Goal: Task Accomplishment & Management: Use online tool/utility

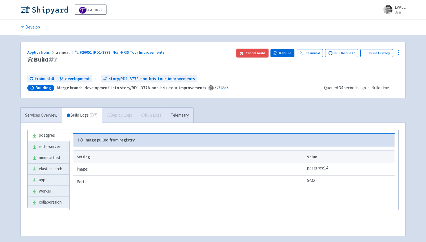
click at [254, 54] on button "Cancel build" at bounding box center [253, 53] width 32 height 8
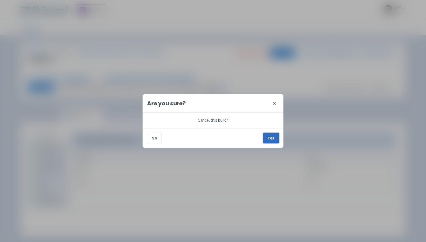
click at [269, 140] on button "Yes" at bounding box center [271, 138] width 16 height 10
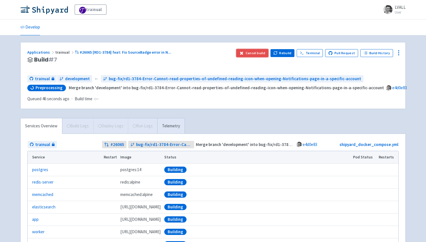
click at [252, 52] on button "Cancel build" at bounding box center [253, 53] width 32 height 8
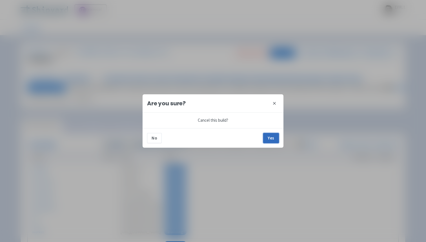
click at [268, 137] on button "Yes" at bounding box center [271, 138] width 16 height 10
